Goal: Navigation & Orientation: Find specific page/section

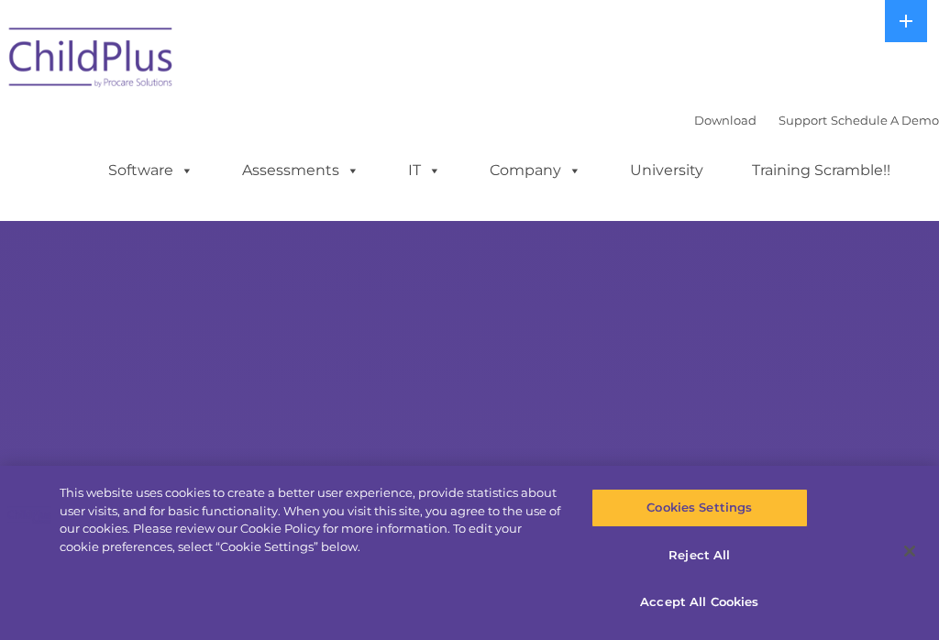
select select "MEDIUM"
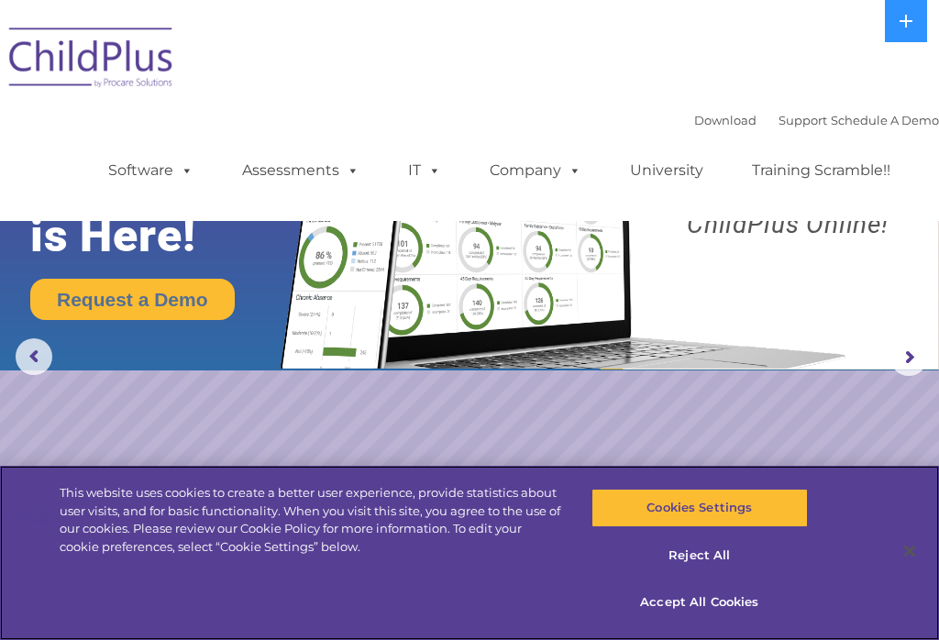
click at [761, 511] on button "Cookies Settings" at bounding box center [699, 508] width 216 height 39
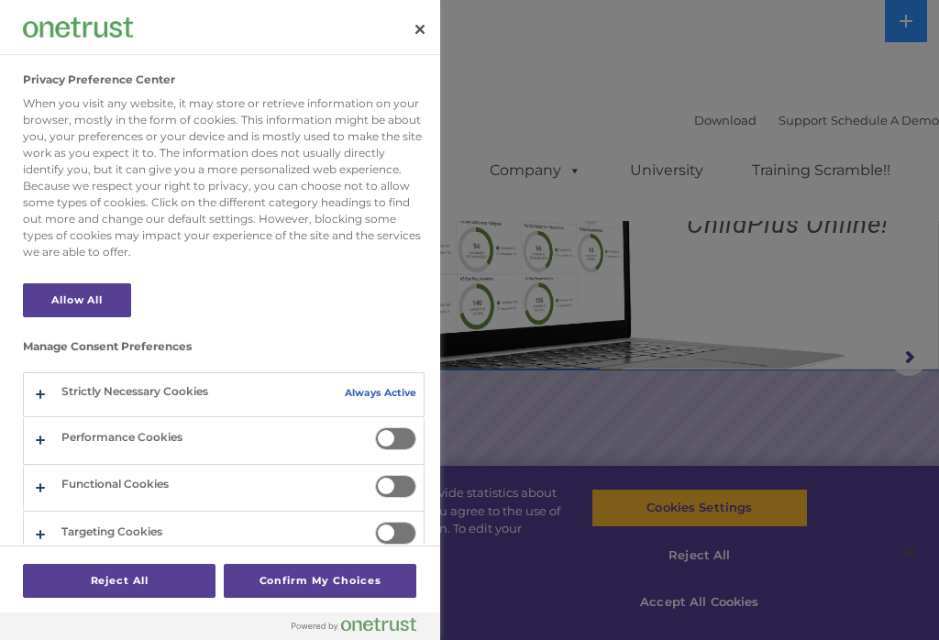
click at [729, 224] on div at bounding box center [469, 320] width 939 height 640
click at [405, 27] on button "Close" at bounding box center [420, 29] width 40 height 40
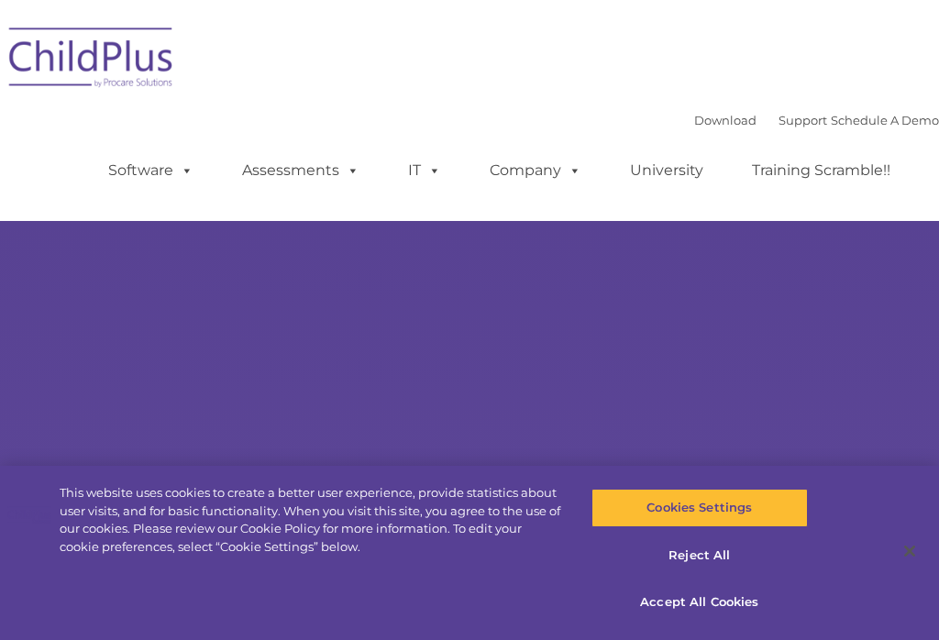
type input ""
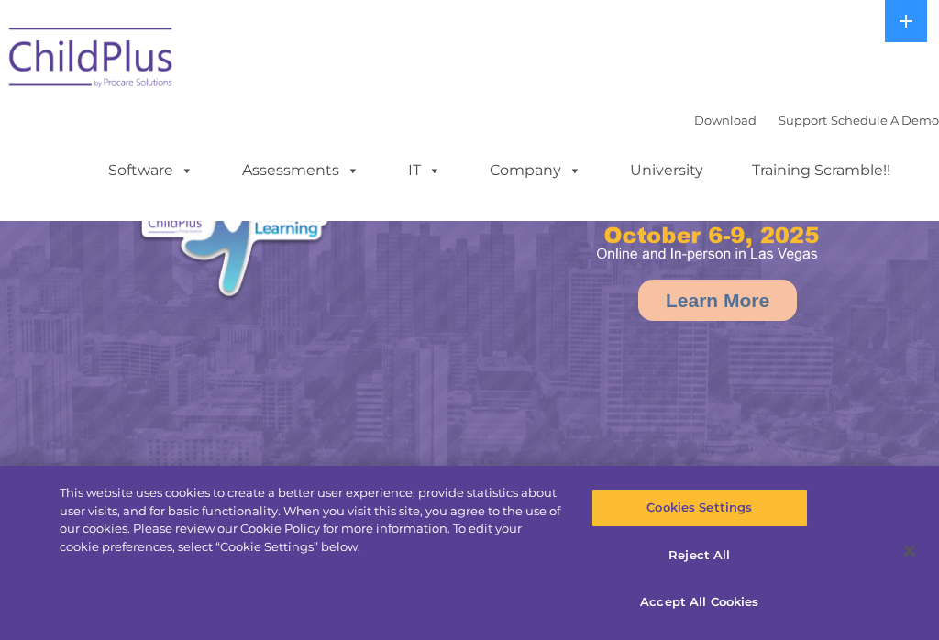
select select "MEDIUM"
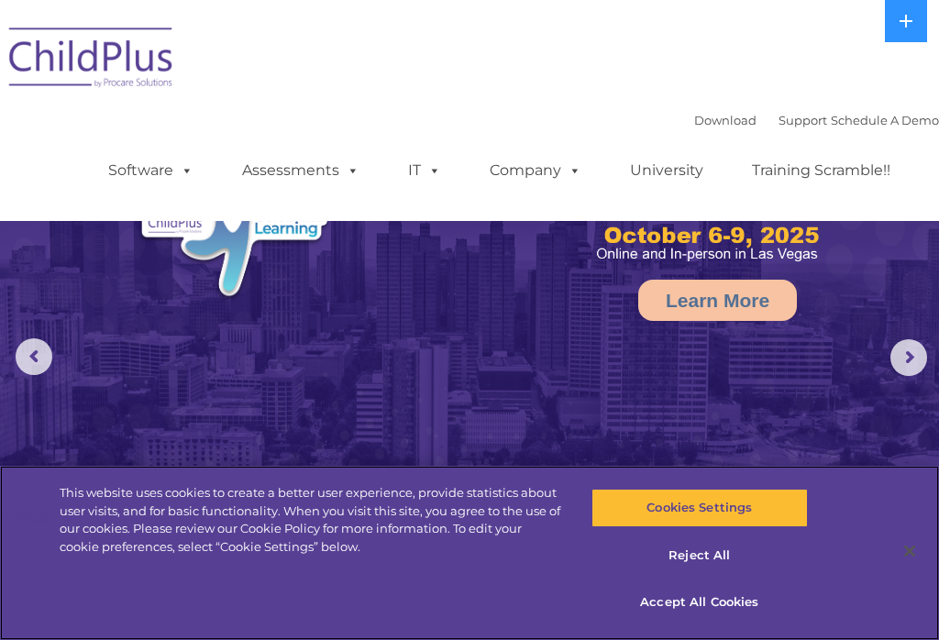
click at [701, 609] on button "Accept All Cookies" at bounding box center [699, 602] width 216 height 39
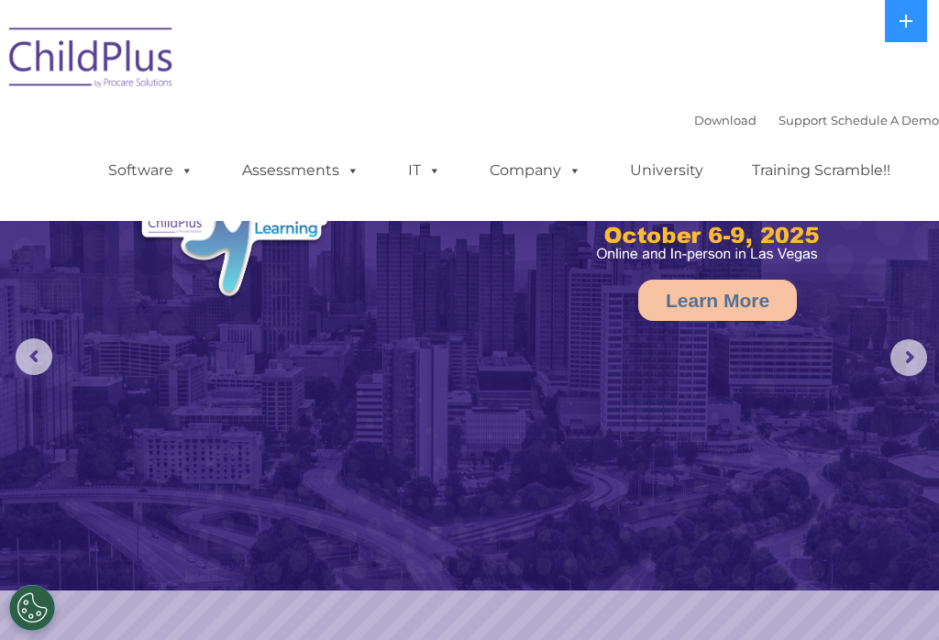
select select "MEDIUM"
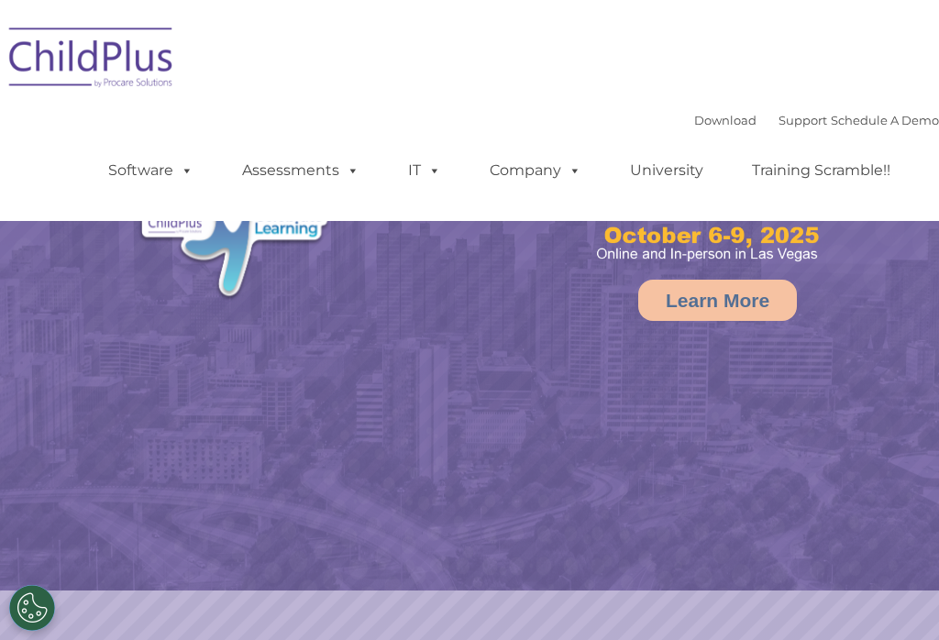
select select "MEDIUM"
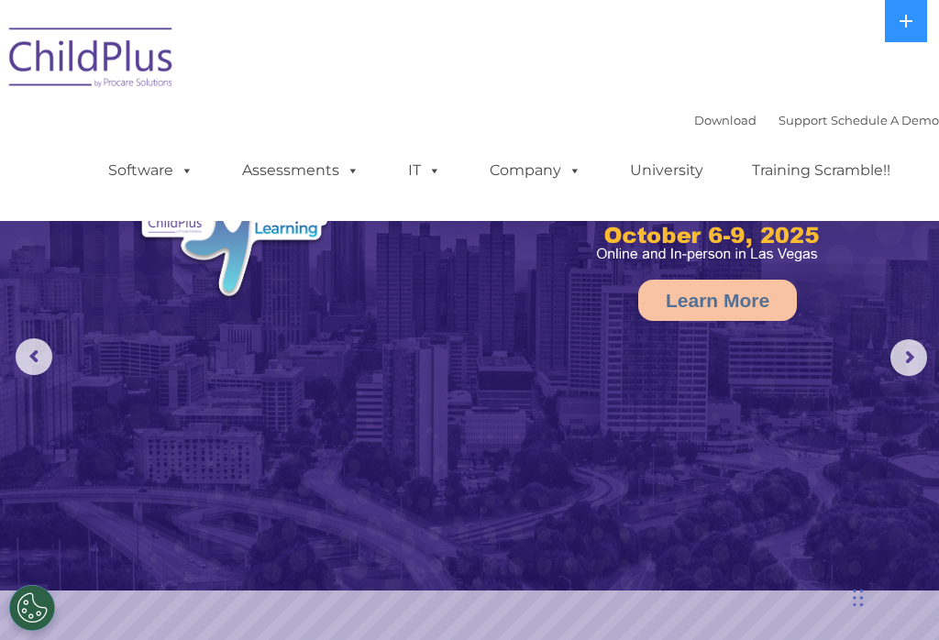
click at [301, 170] on link "Assessments" at bounding box center [301, 170] width 154 height 37
click at [738, 465] on img at bounding box center [469, 295] width 939 height 591
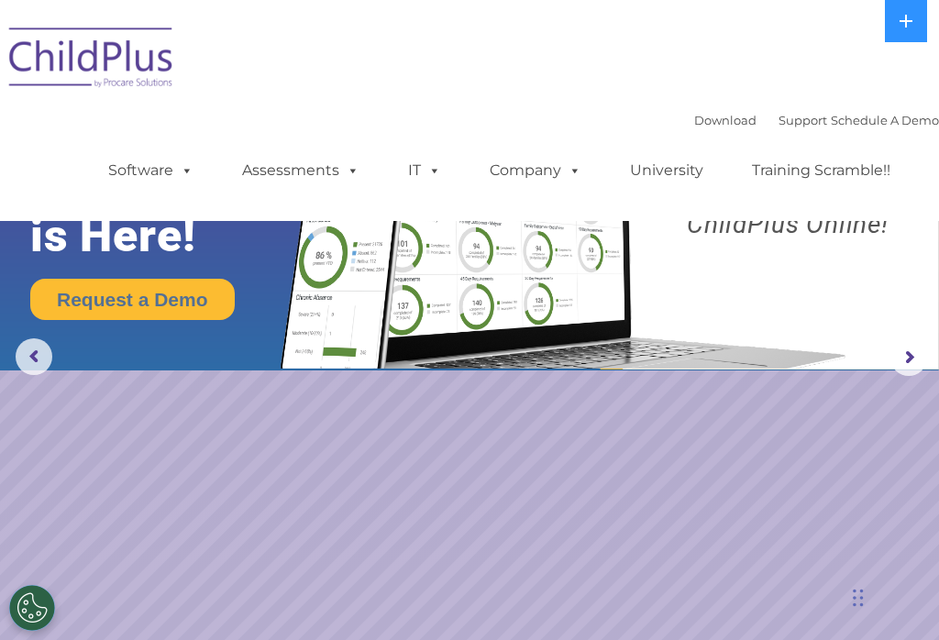
click at [779, 118] on link "Support" at bounding box center [803, 120] width 49 height 15
click at [779, 126] on link "Support" at bounding box center [803, 120] width 49 height 15
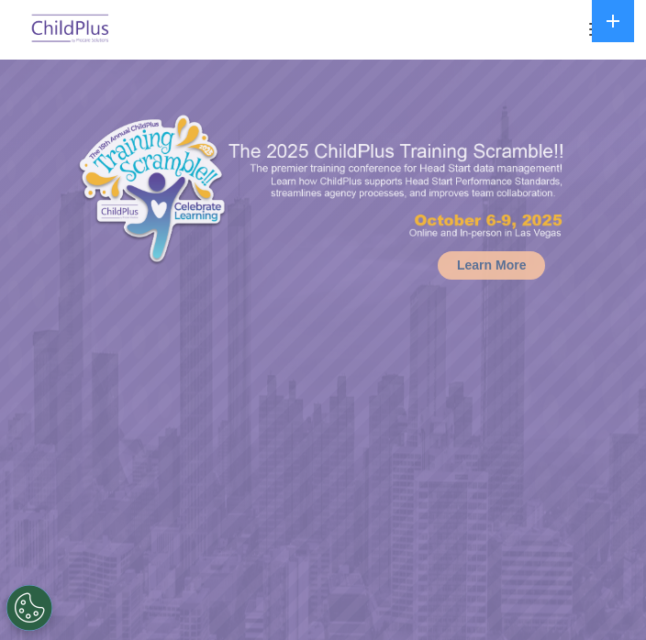
select select "MEDIUM"
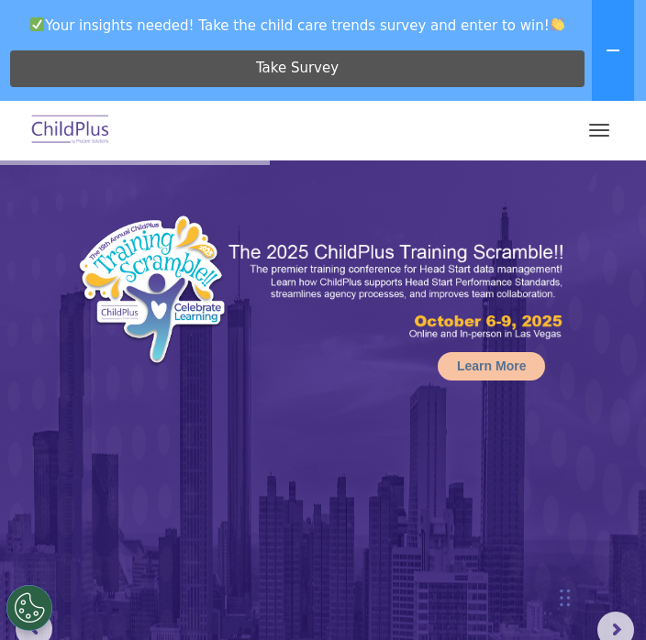
click at [596, 128] on button "button" at bounding box center [599, 130] width 39 height 29
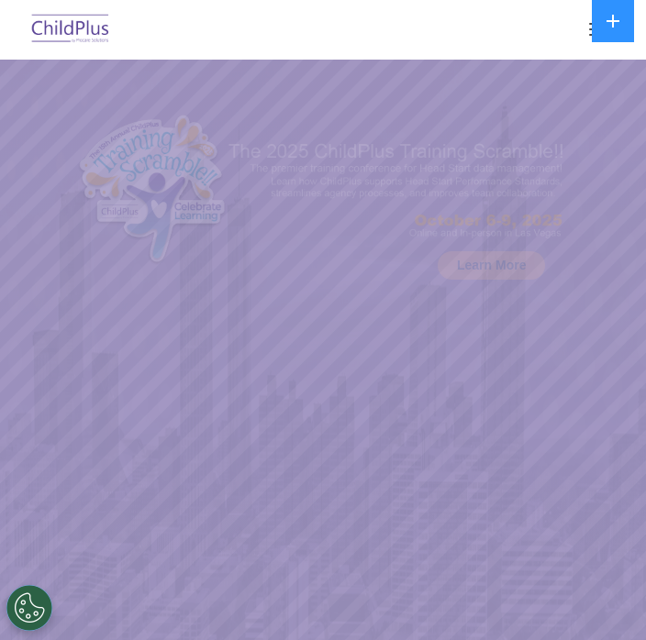
select select "MEDIUM"
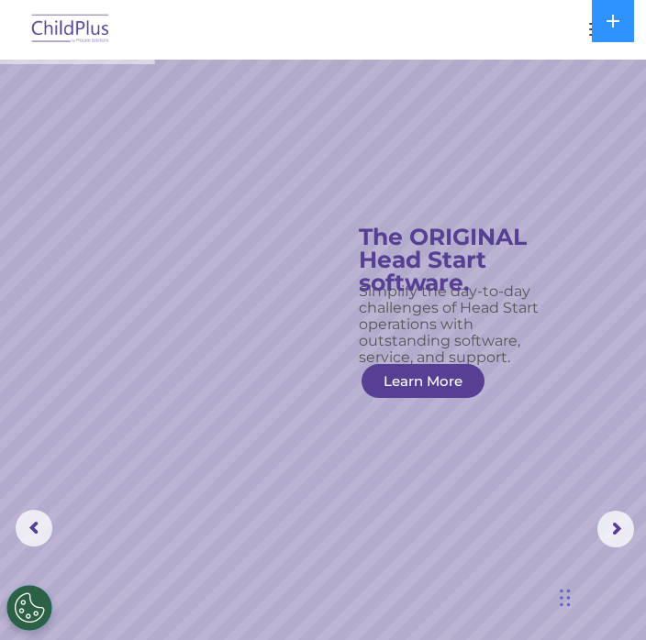
click at [608, 517] on rs-arrow at bounding box center [615, 529] width 37 height 37
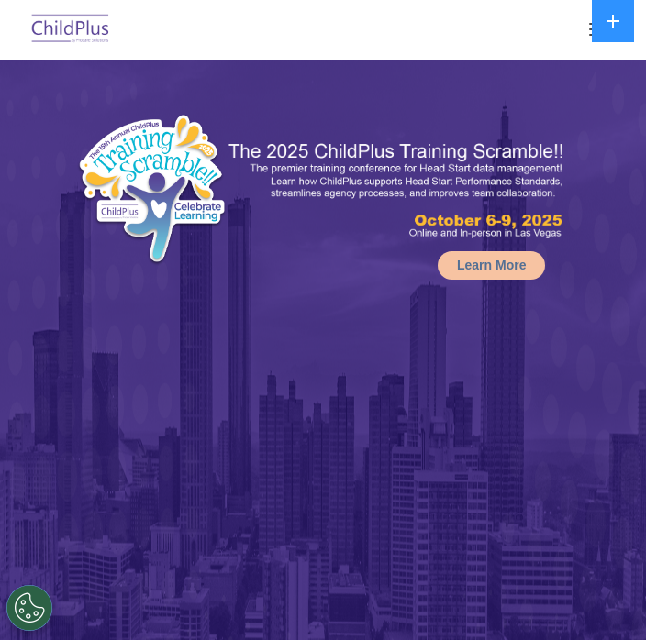
select select "MEDIUM"
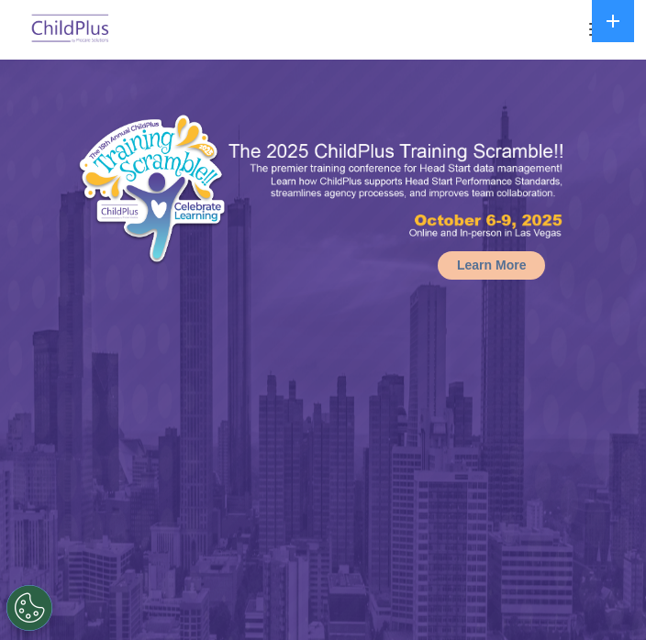
select select "MEDIUM"
